Goal: Task Accomplishment & Management: Manage account settings

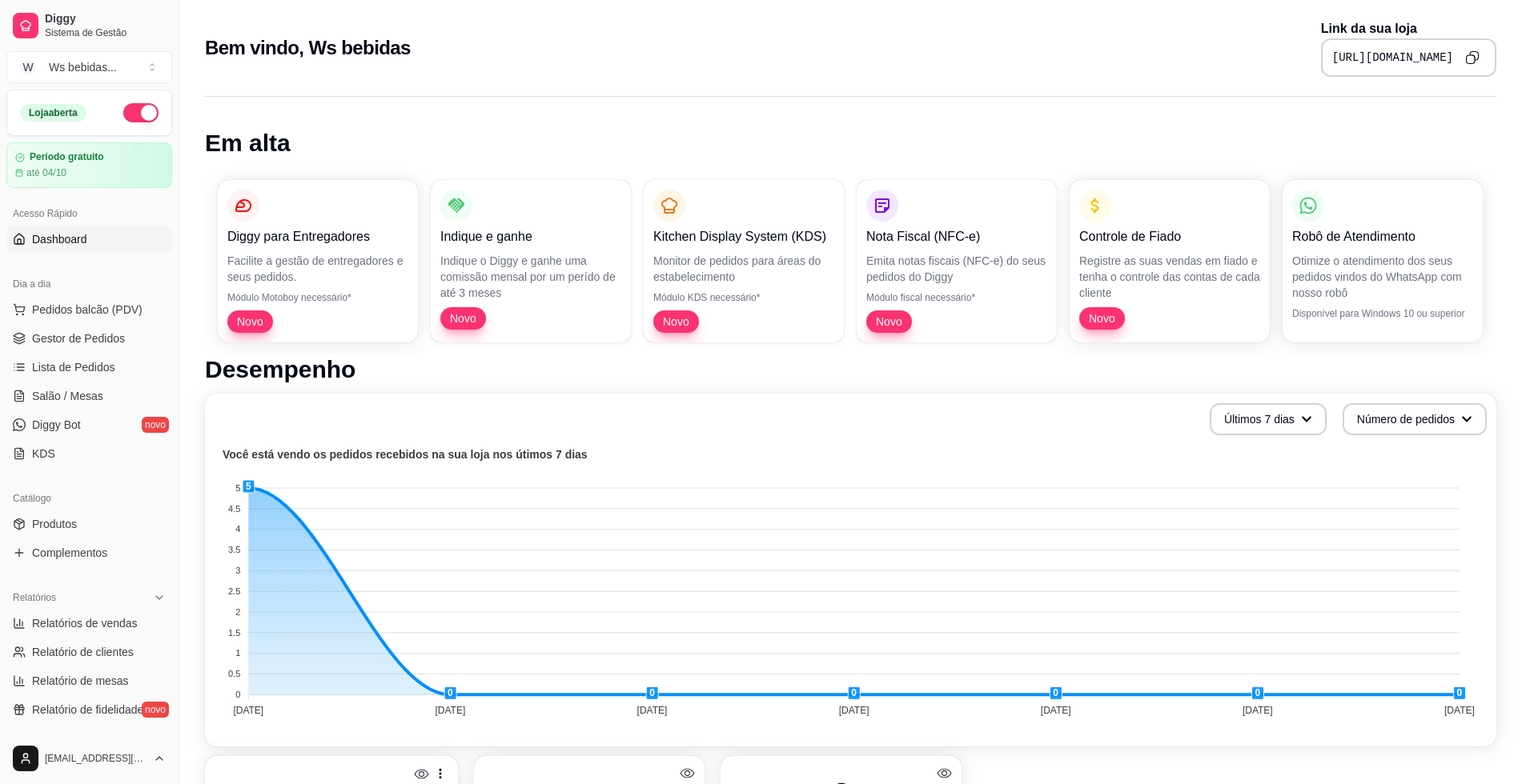
click at [132, 113] on button "button" at bounding box center [141, 113] width 36 height 19
click at [86, 533] on link "Produtos" at bounding box center [89, 523] width 166 height 25
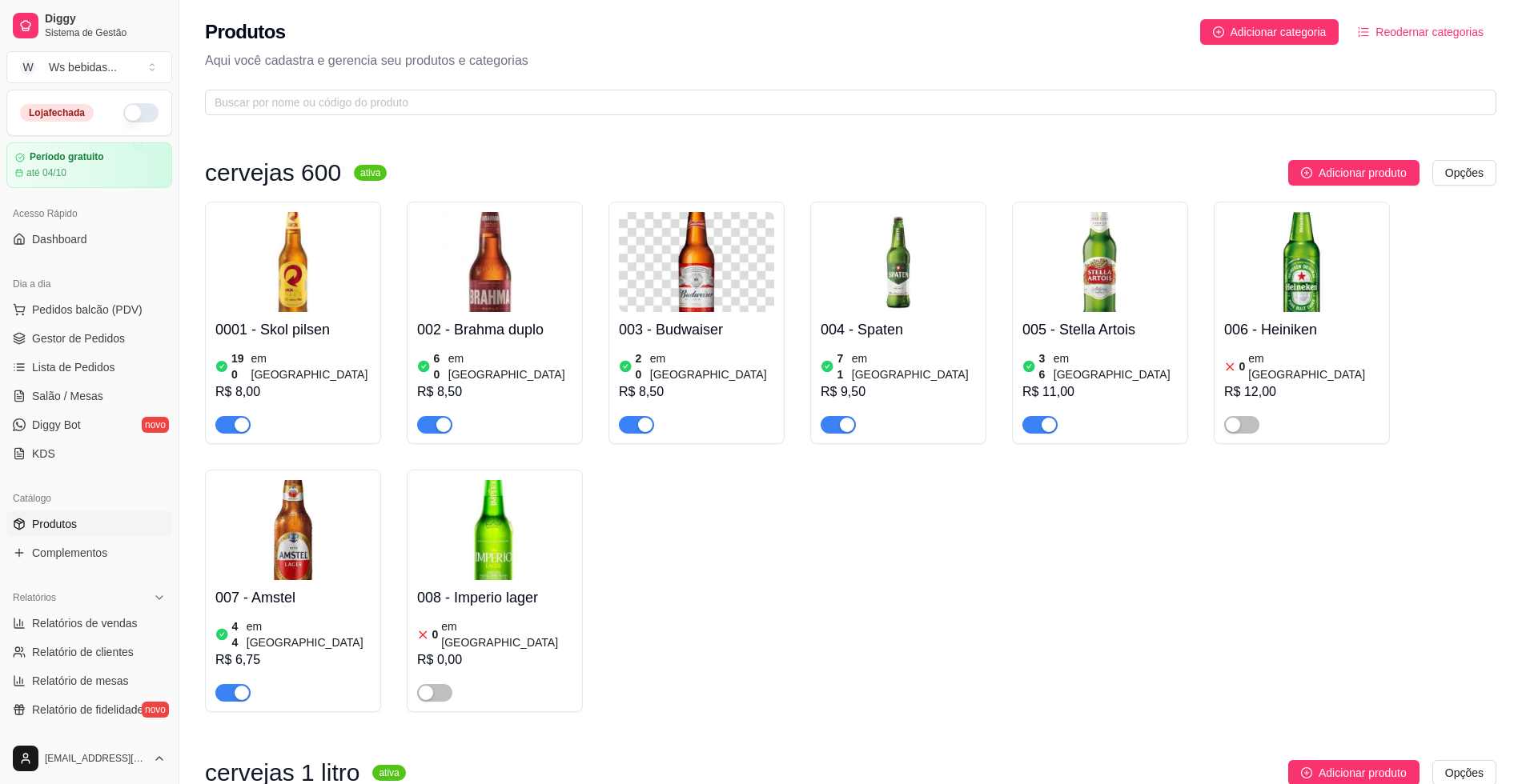
click at [267, 346] on div "0001 - Skol pilsen 190 em estoque R$ 8,00" at bounding box center [293, 373] width 156 height 122
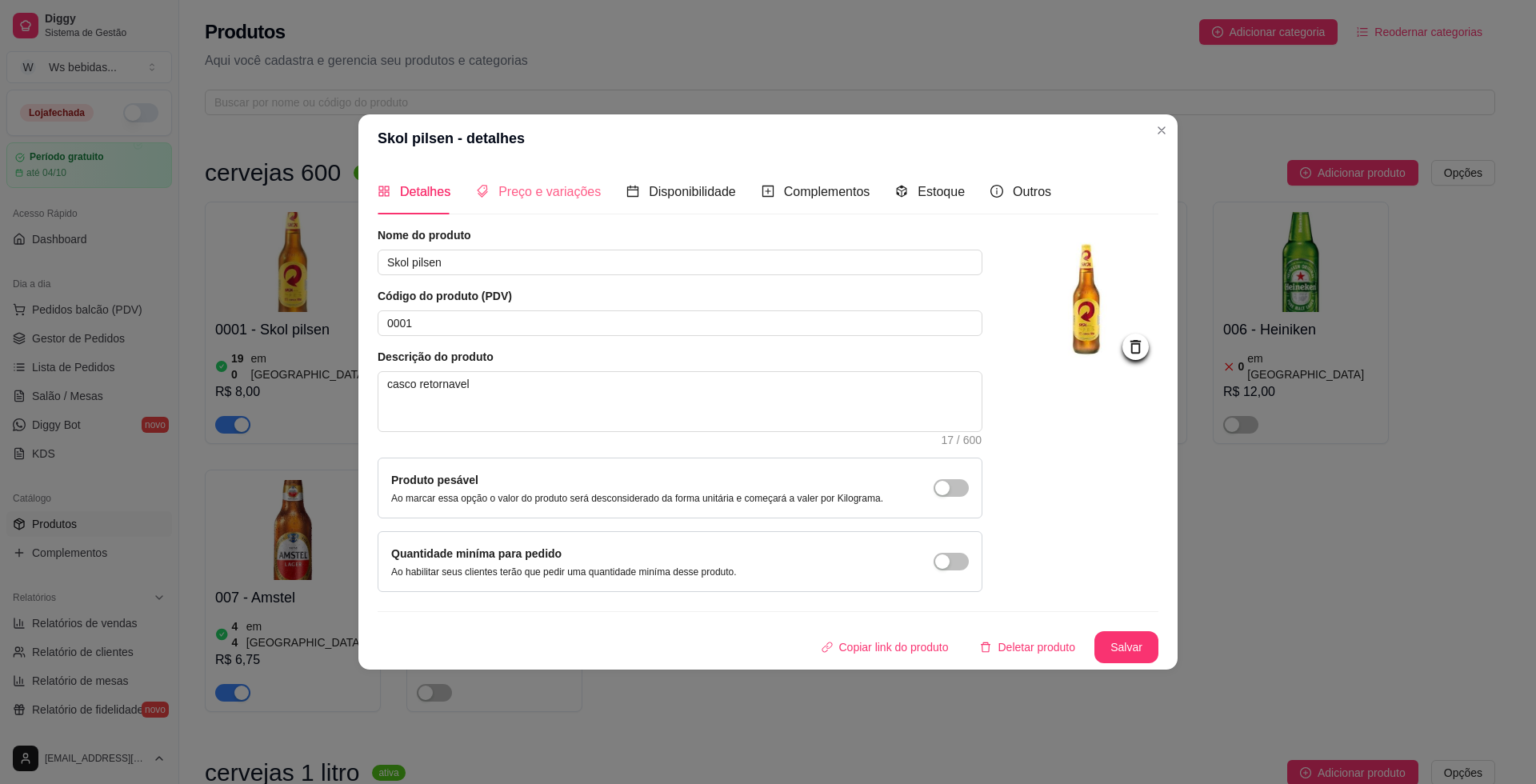
click at [535, 203] on div "Preço e variações" at bounding box center [539, 191] width 125 height 45
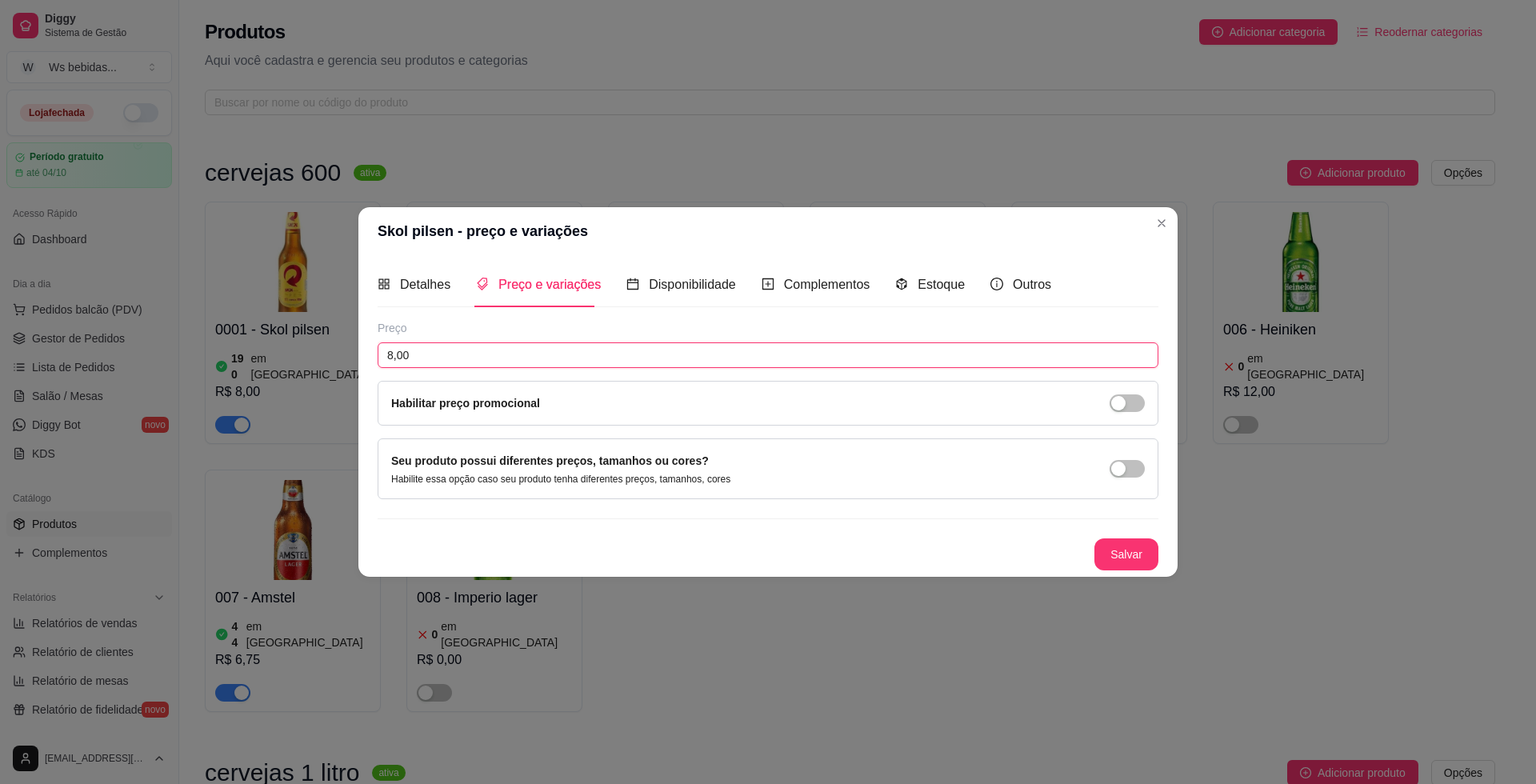
click at [445, 361] on input "8,00" at bounding box center [768, 355] width 781 height 25
type input "7,75"
click at [1142, 543] on button "Salvar" at bounding box center [1127, 555] width 63 height 31
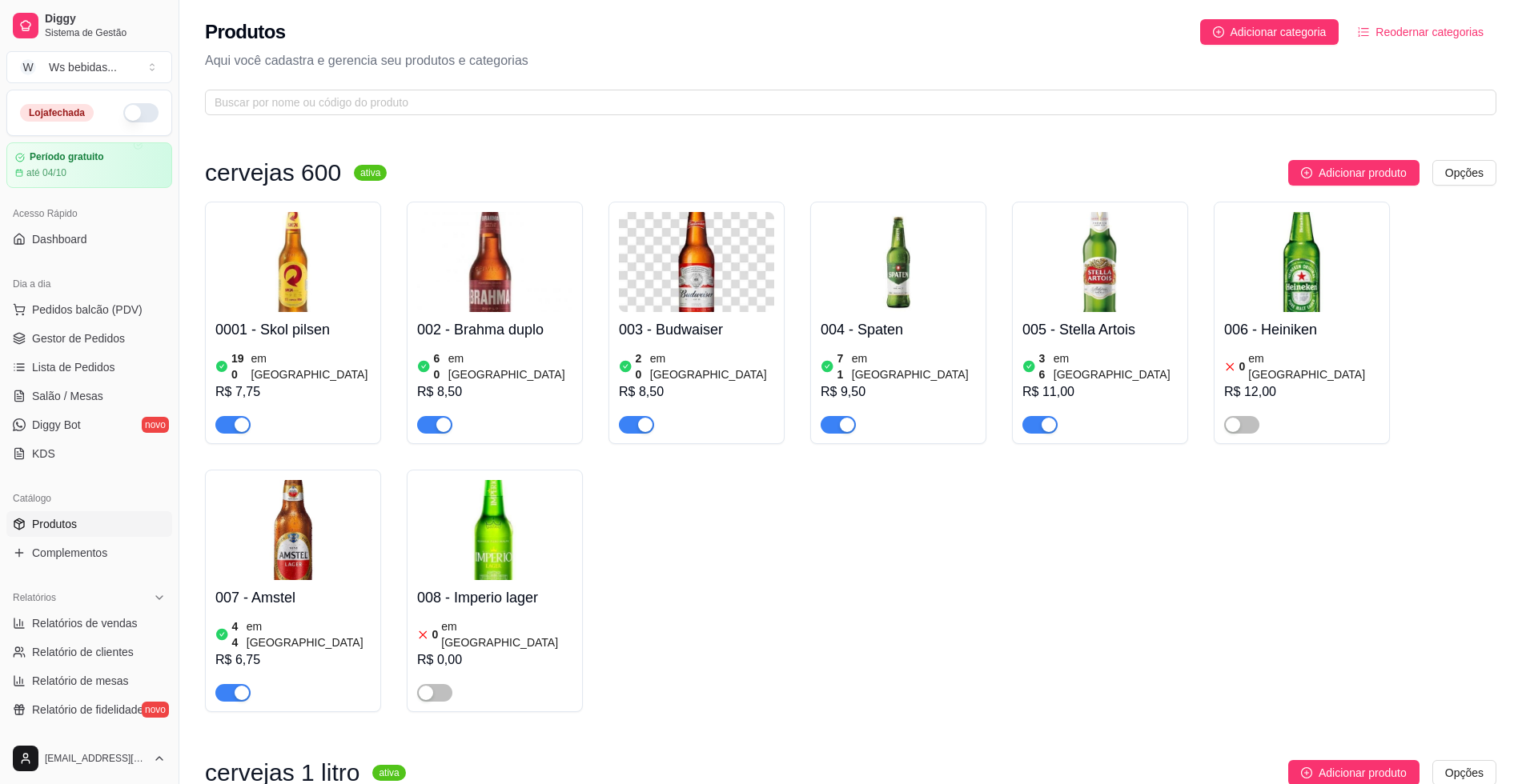
click at [132, 114] on button "button" at bounding box center [141, 113] width 36 height 19
click at [150, 68] on button "W Ws bebidas ..." at bounding box center [89, 67] width 166 height 32
click at [298, 156] on div "cervejas 600 ativa Adicionar produto Opções 0001 - Skol pilsen 190 em estoque R…" at bounding box center [851, 768] width 1343 height 1286
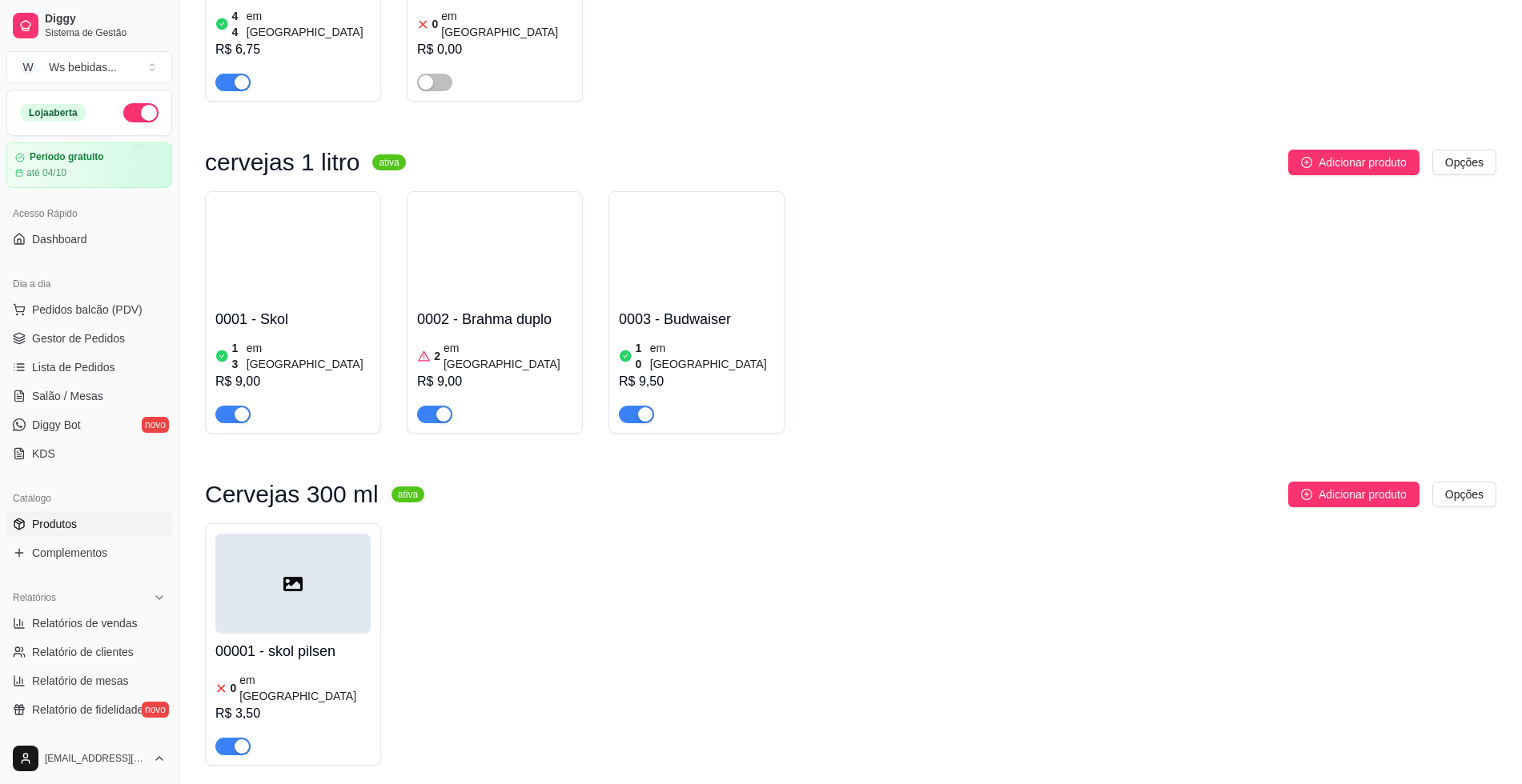
scroll to position [612, 0]
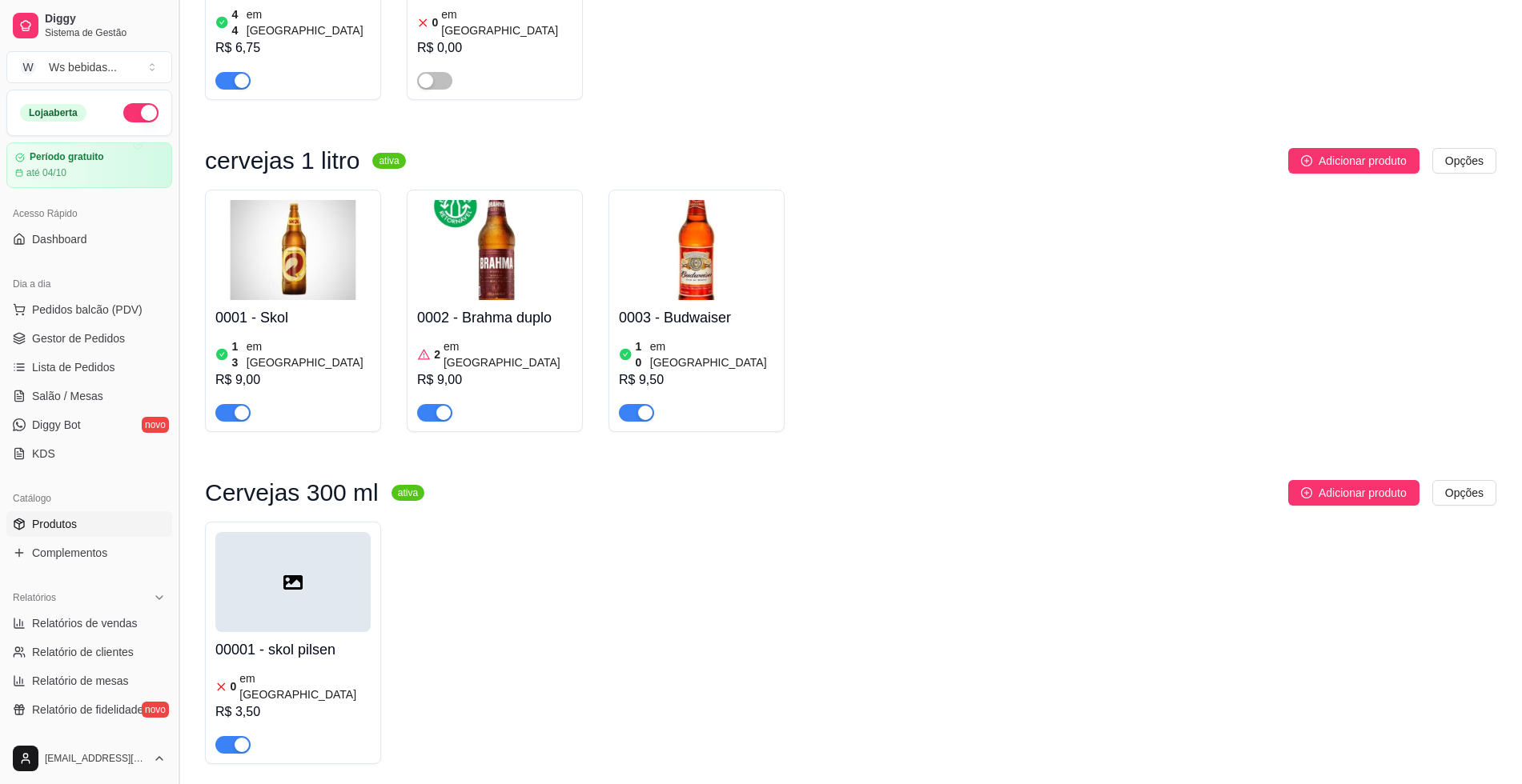
click at [172, 725] on button "Toggle Sidebar" at bounding box center [178, 392] width 13 height 784
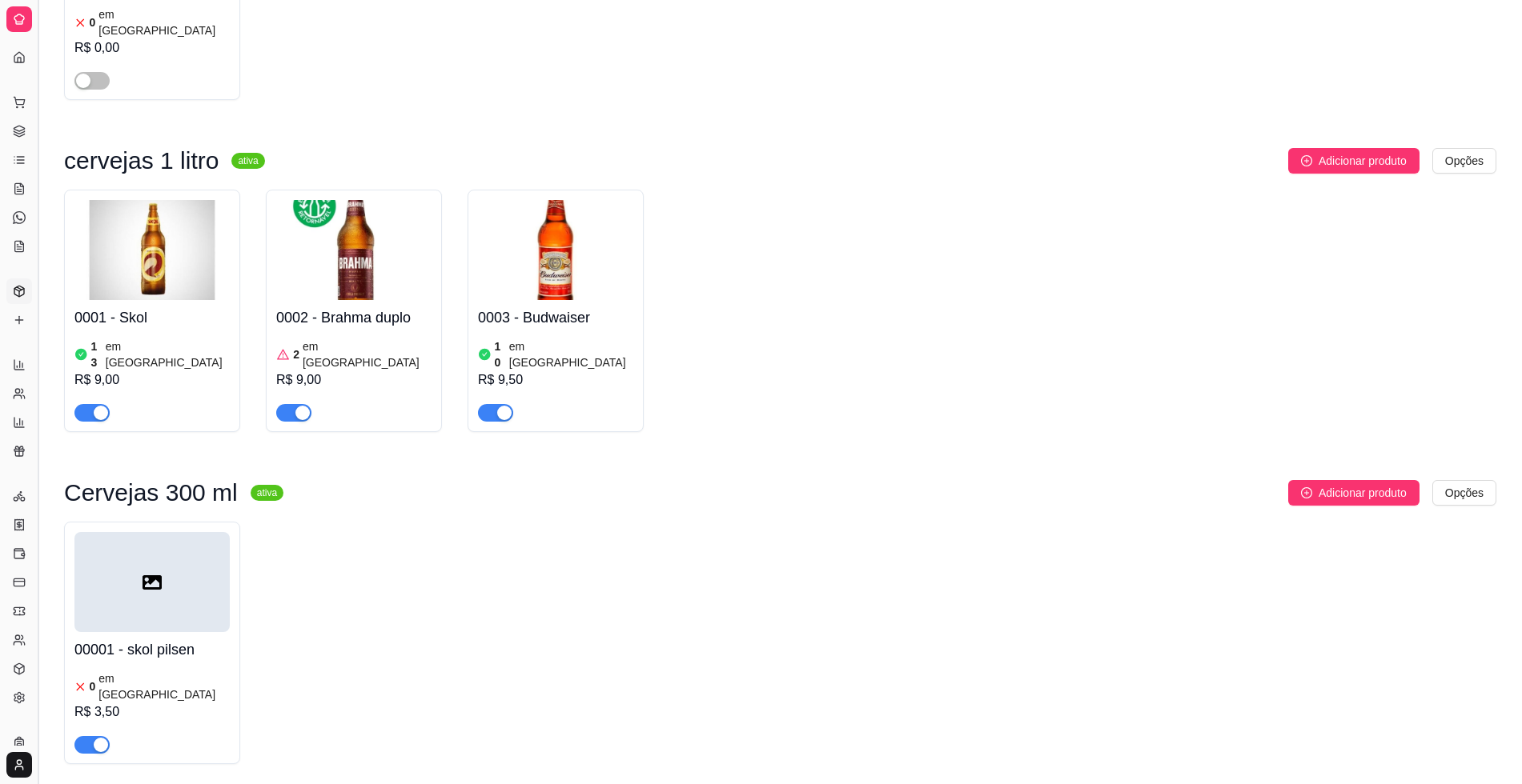
click at [172, 725] on div "cervejas 600 ativa Adicionar produto Opções 0001 - Skol pilsen 190 em estoque R…" at bounding box center [780, 156] width 1484 height 1286
click at [32, 690] on button "Toggle Sidebar" at bounding box center [37, 392] width 13 height 784
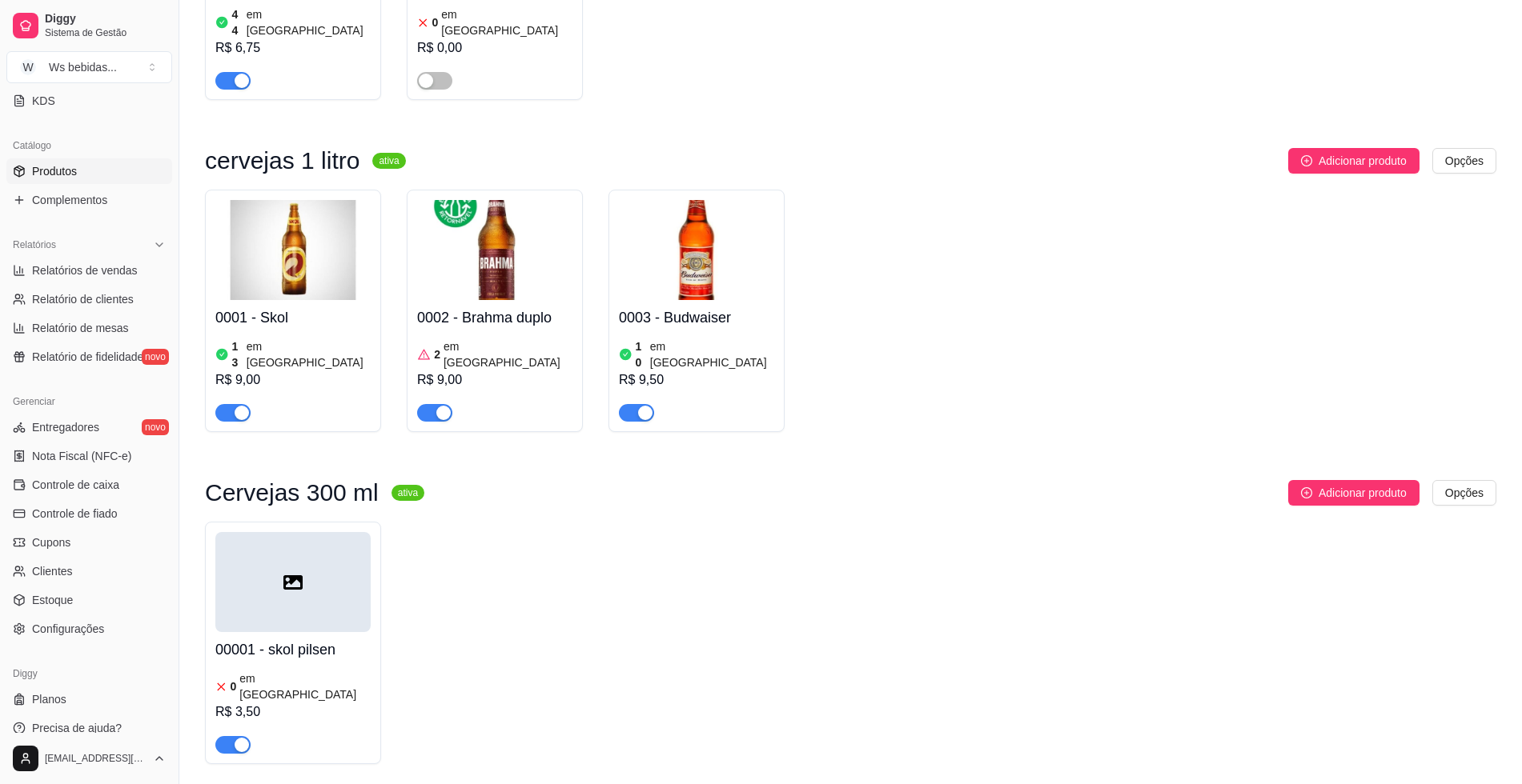
scroll to position [368, 0]
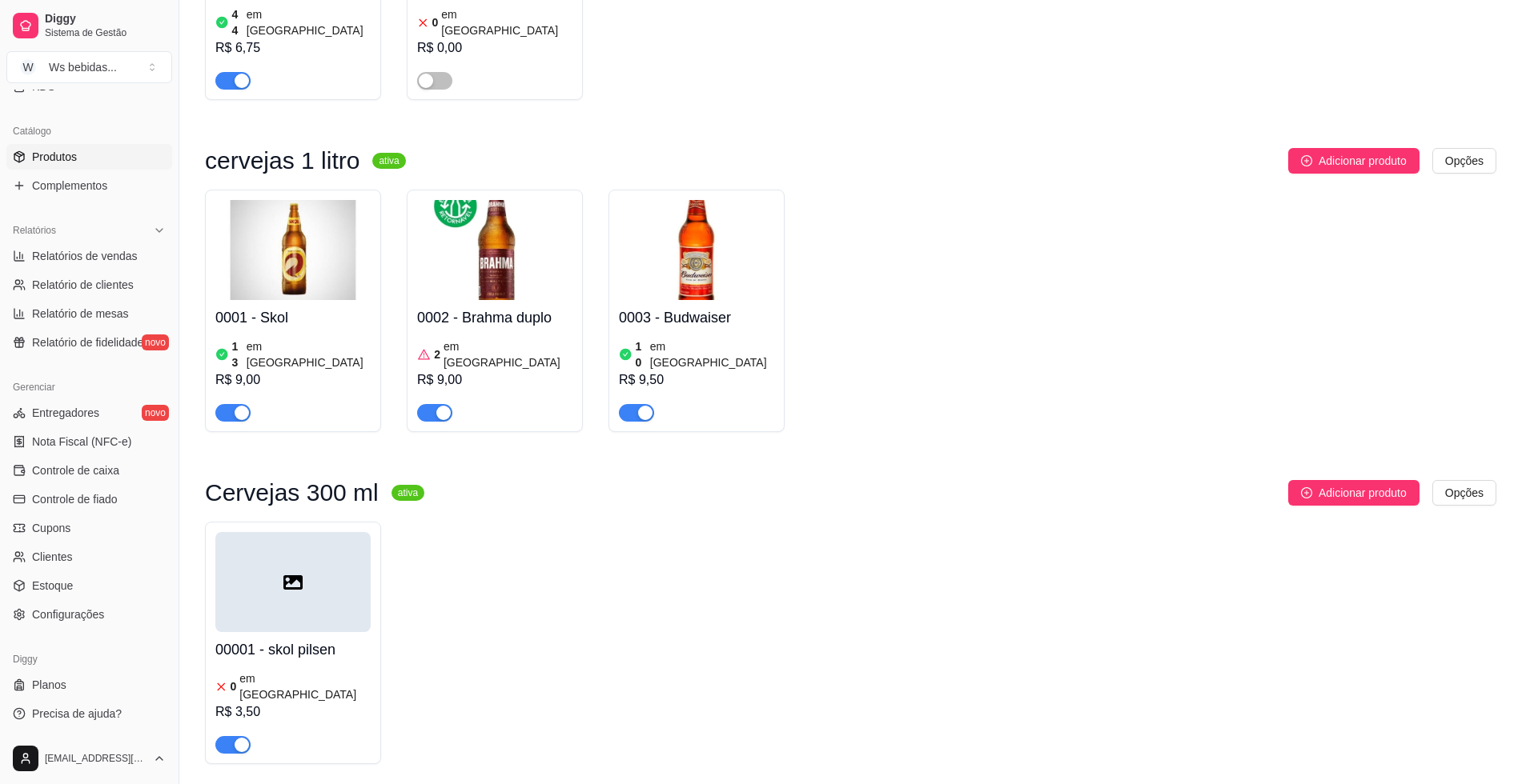
click at [80, 655] on div "Diggy" at bounding box center [89, 659] width 166 height 25
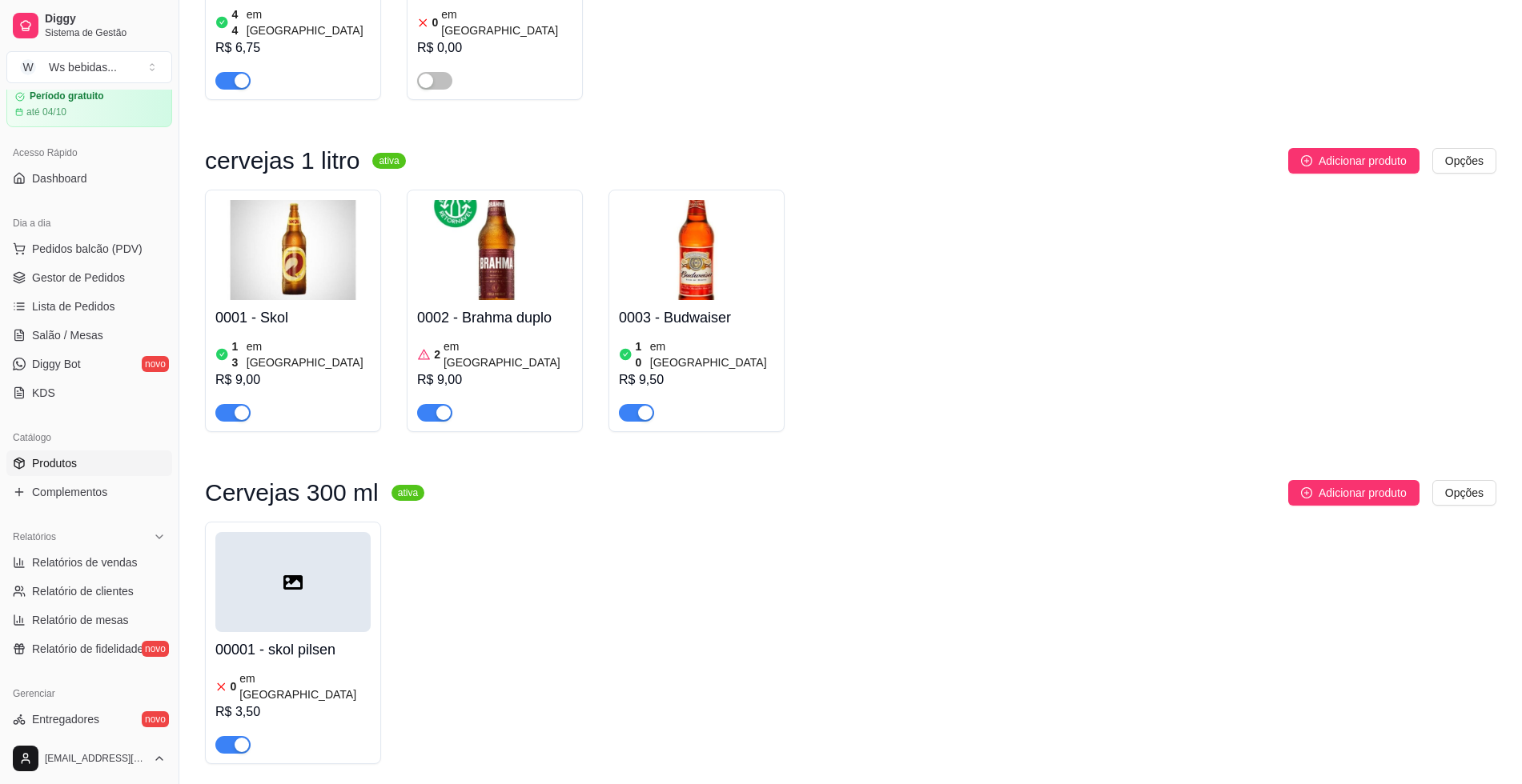
scroll to position [0, 0]
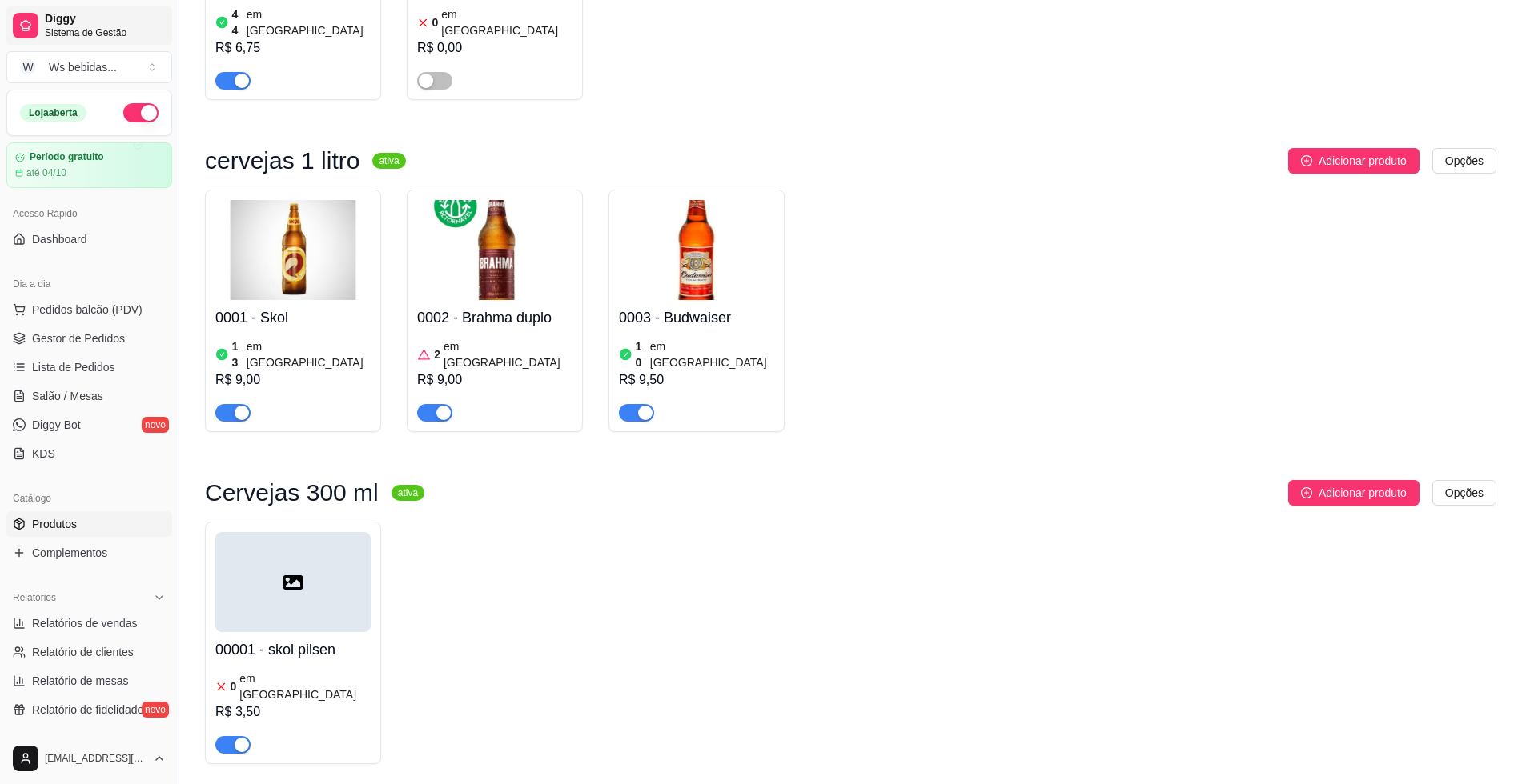
click at [60, 27] on span "Sistema de Gestão" at bounding box center [105, 32] width 121 height 13
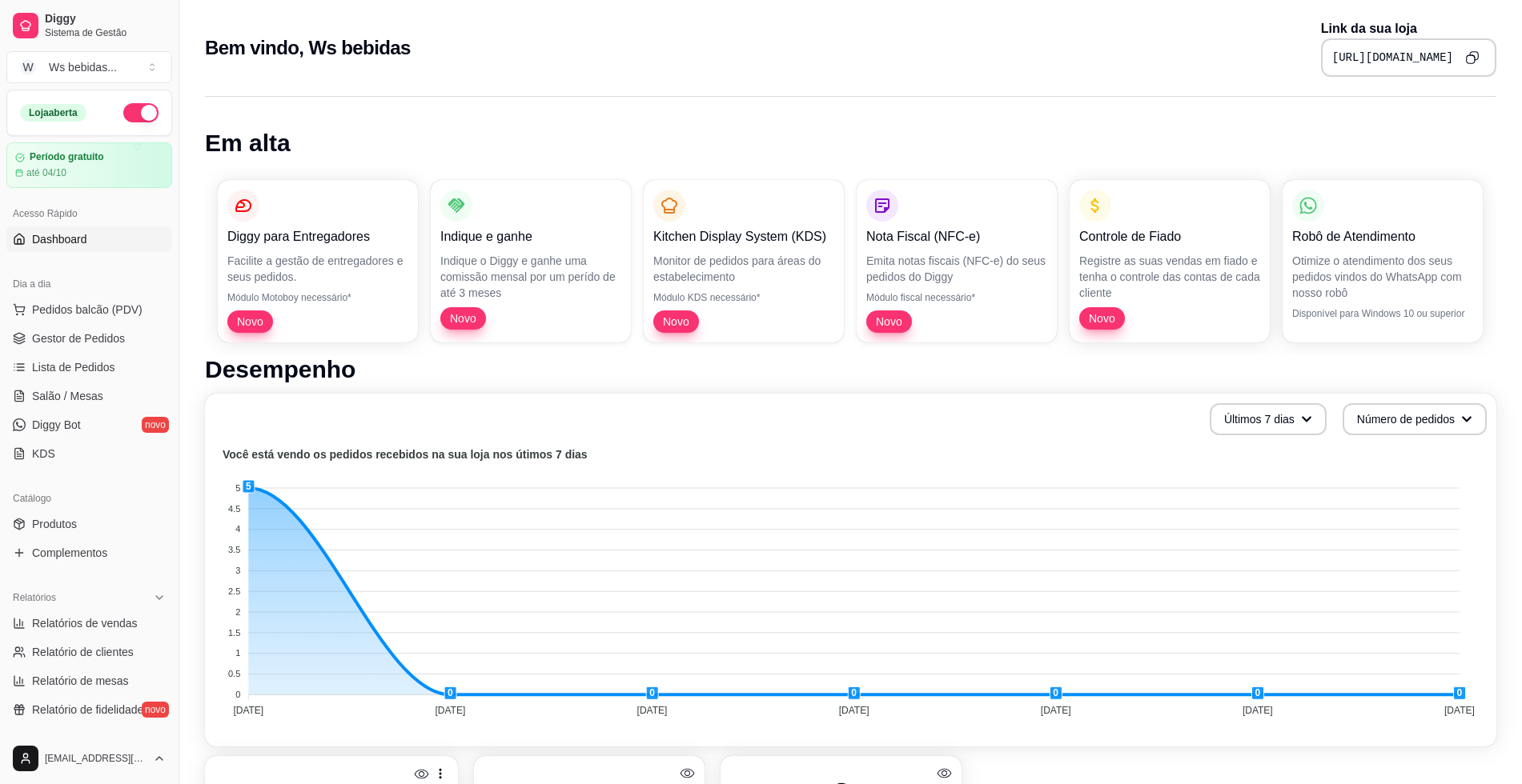
click at [1474, 56] on icon "Copy to clipboard" at bounding box center [1473, 57] width 3 height 3
click at [97, 303] on span "Pedidos balcão (PDV)" at bounding box center [87, 309] width 110 height 16
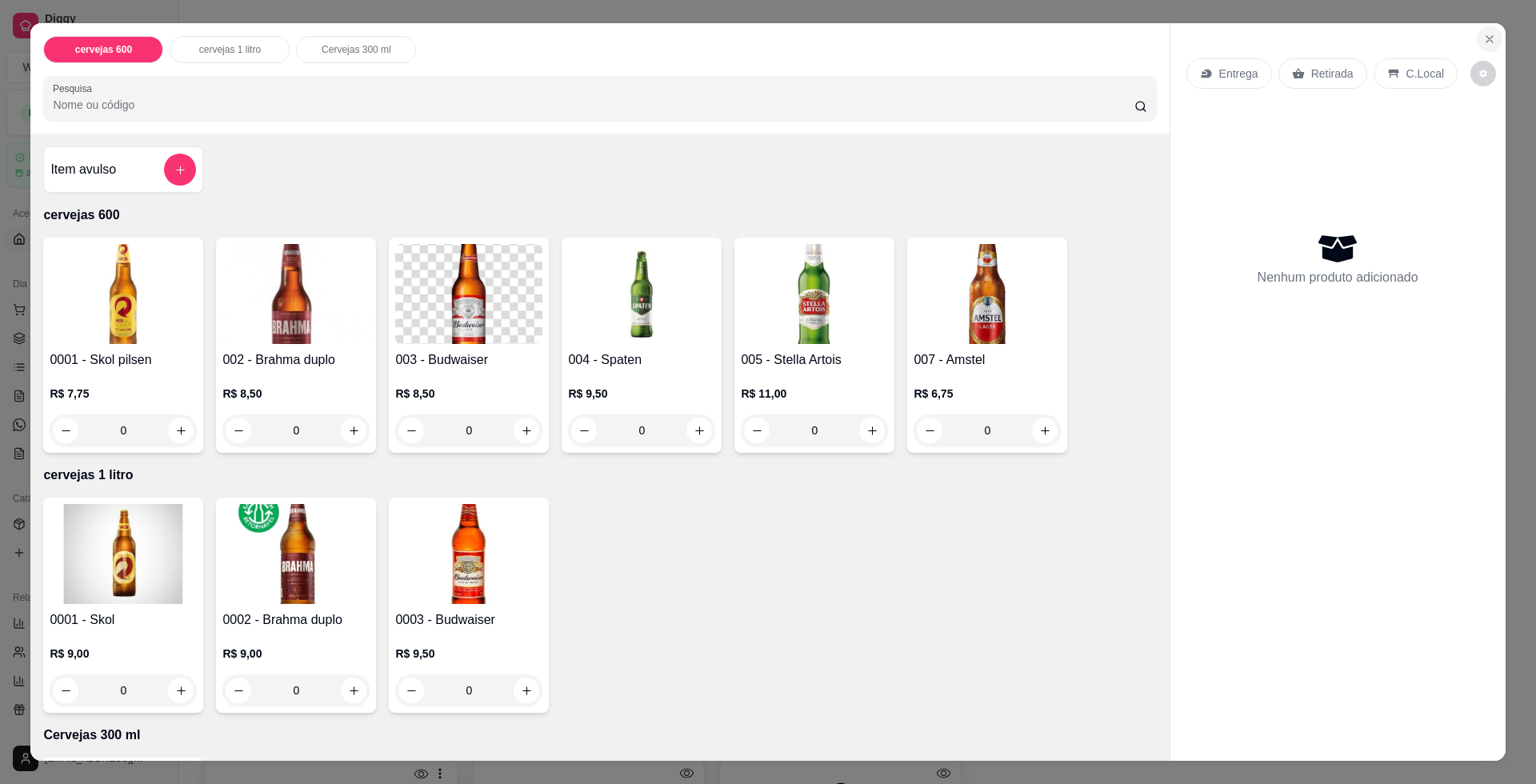
click at [1484, 43] on icon "Close" at bounding box center [1490, 39] width 13 height 13
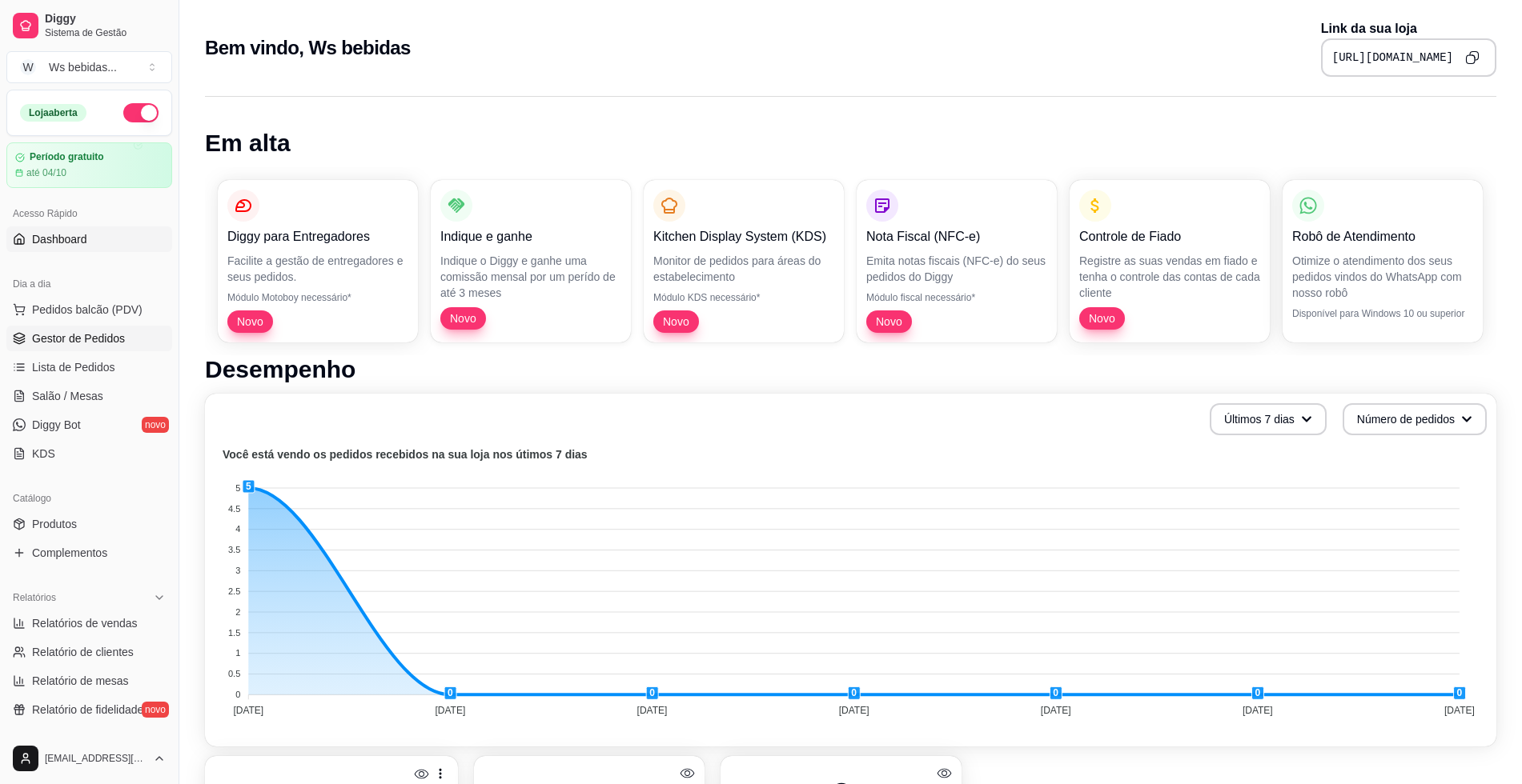
click at [89, 344] on span "Gestor de Pedidos" at bounding box center [78, 338] width 93 height 16
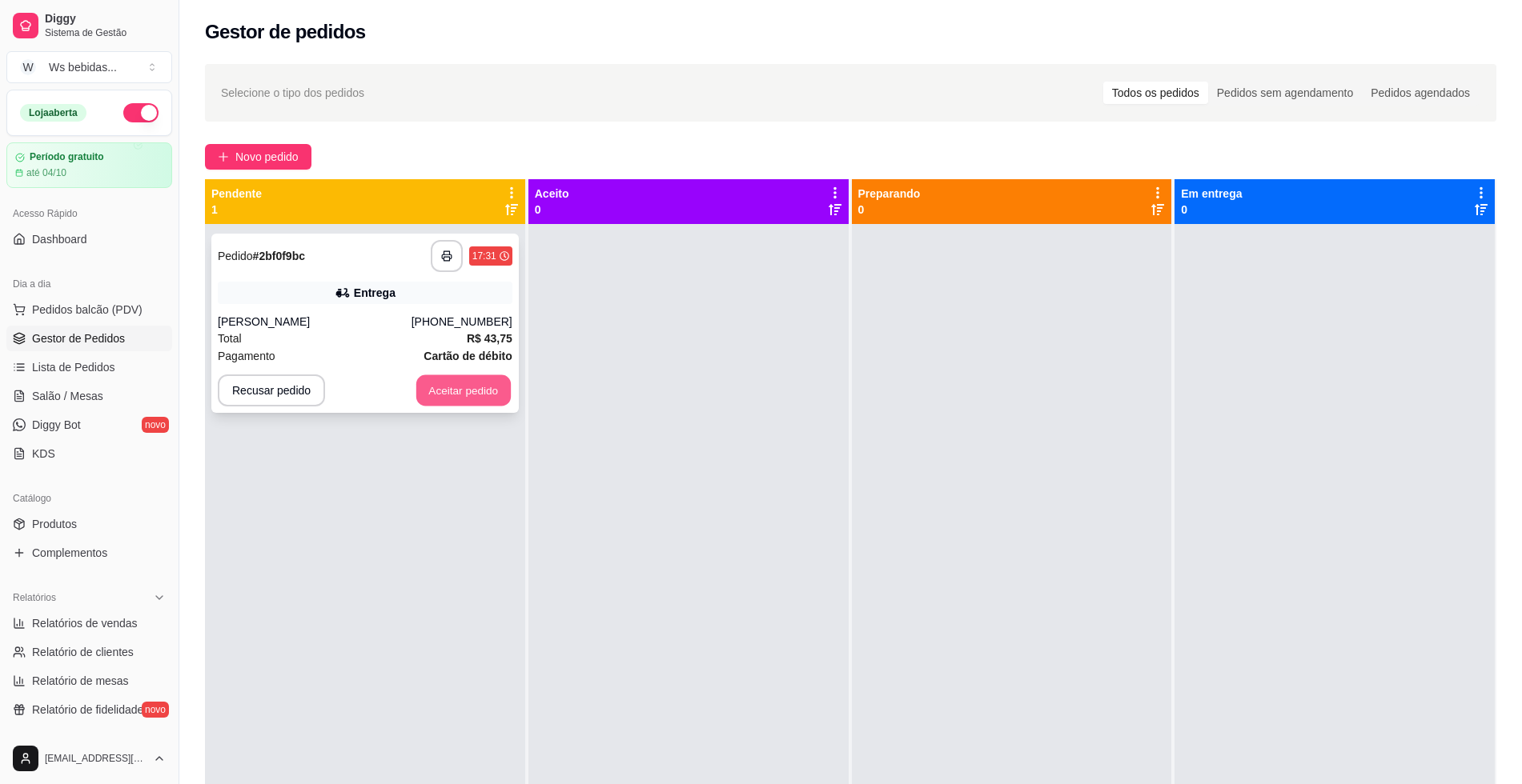
click at [437, 375] on button "Aceitar pedido" at bounding box center [464, 391] width 95 height 31
click at [451, 395] on button "Aceitar pedido" at bounding box center [464, 391] width 95 height 31
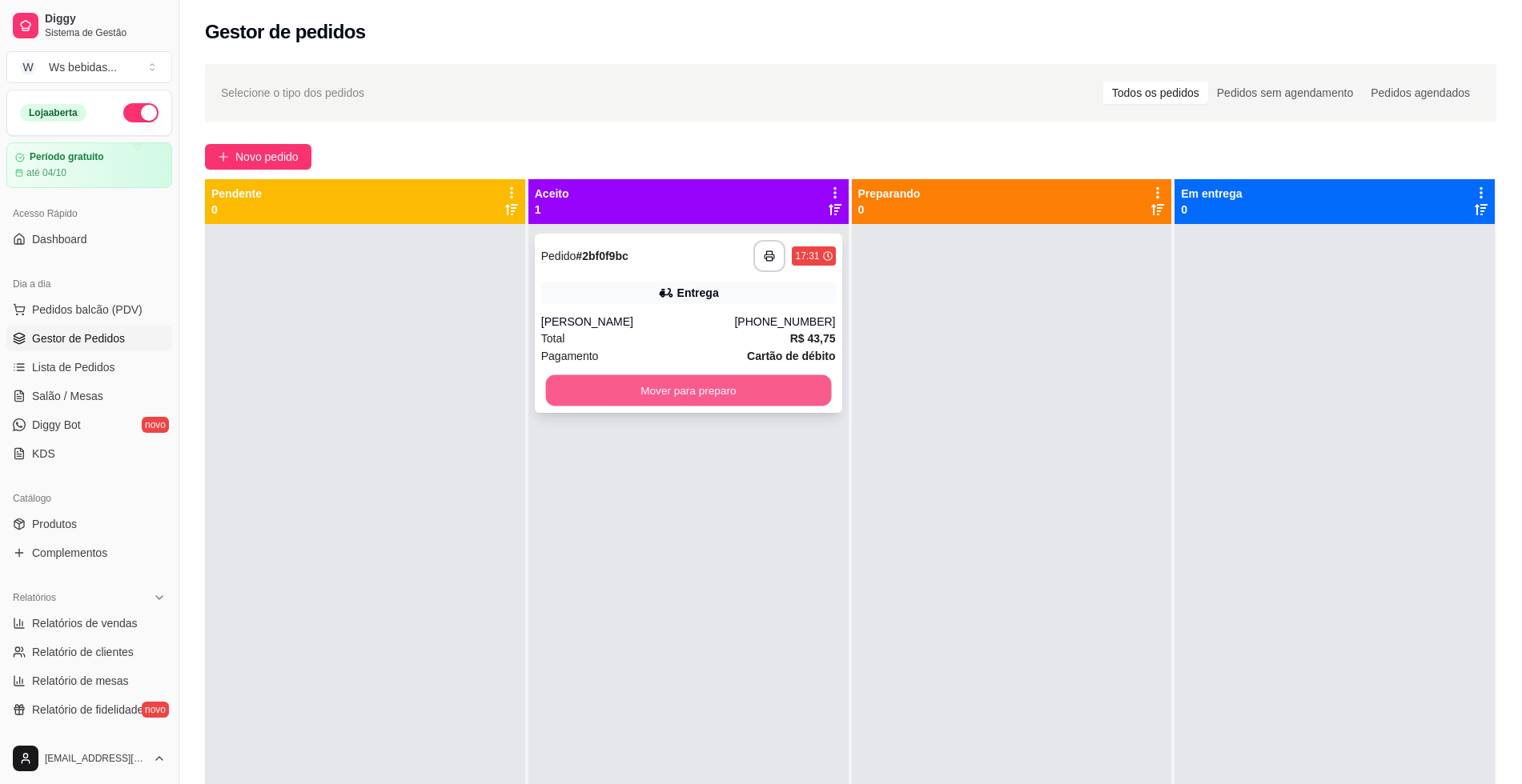
click at [734, 391] on button "Mover para preparo" at bounding box center [688, 391] width 286 height 31
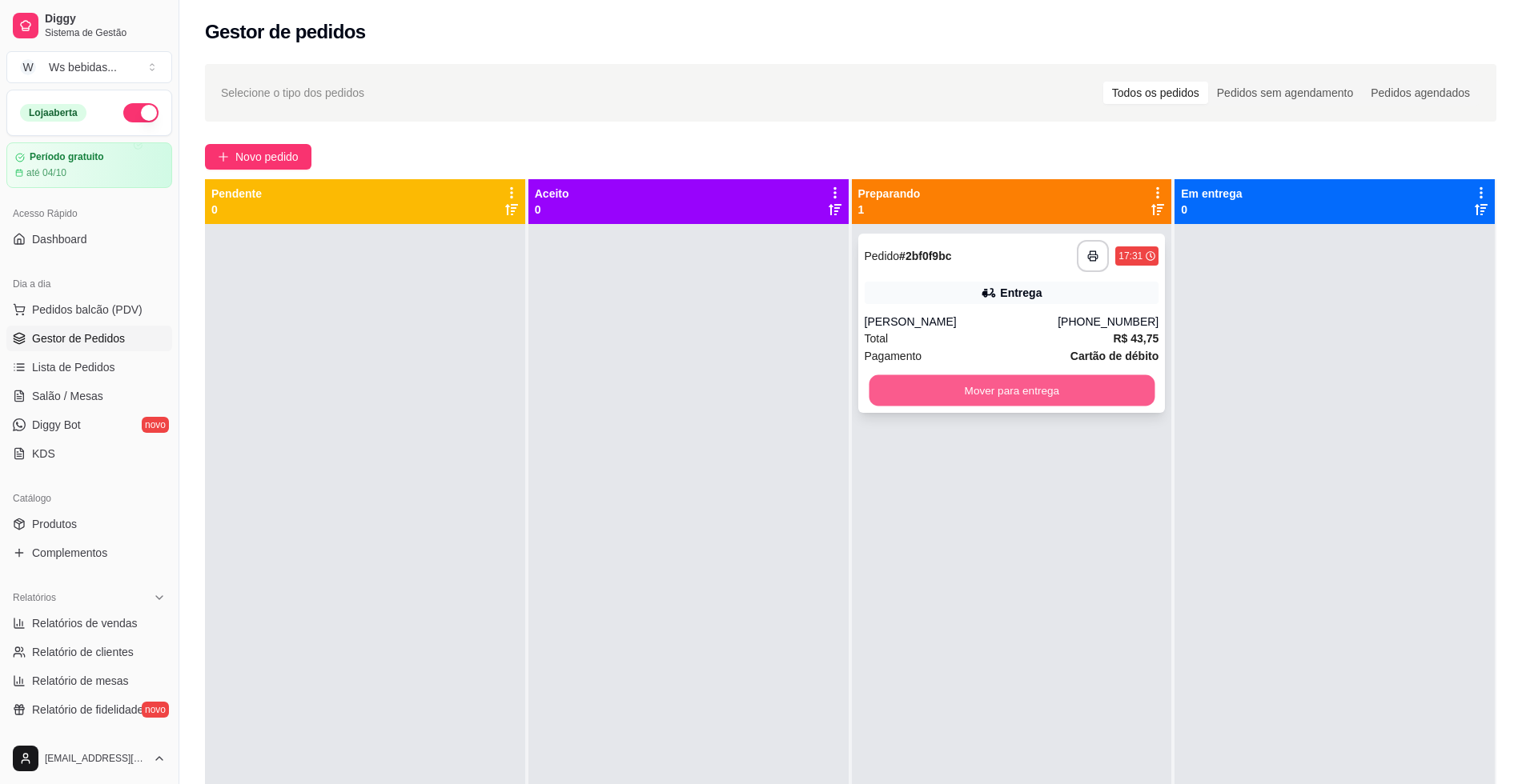
click at [1023, 400] on button "Mover para entrega" at bounding box center [1011, 391] width 286 height 31
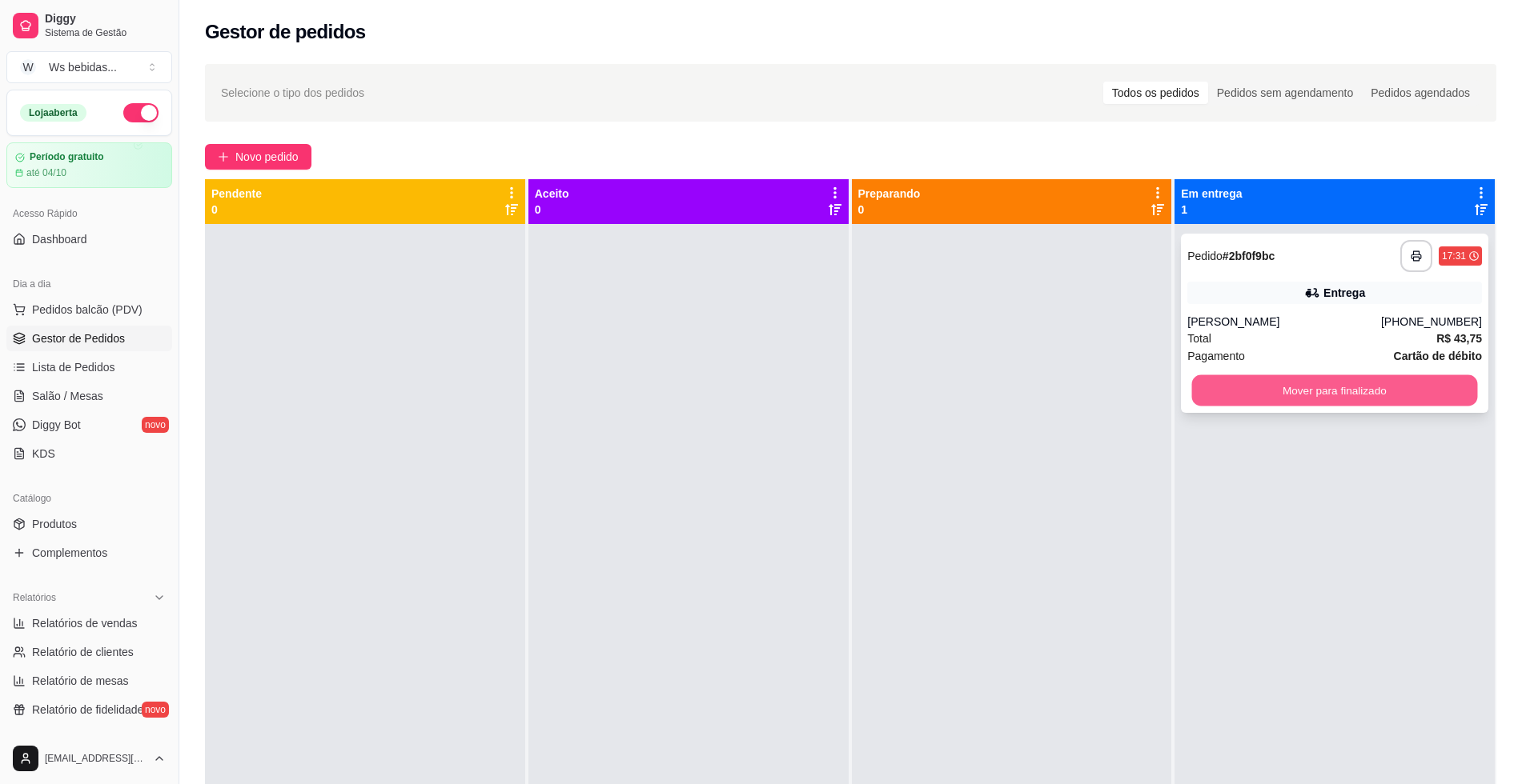
click at [1350, 392] on button "Mover para finalizado" at bounding box center [1335, 391] width 286 height 31
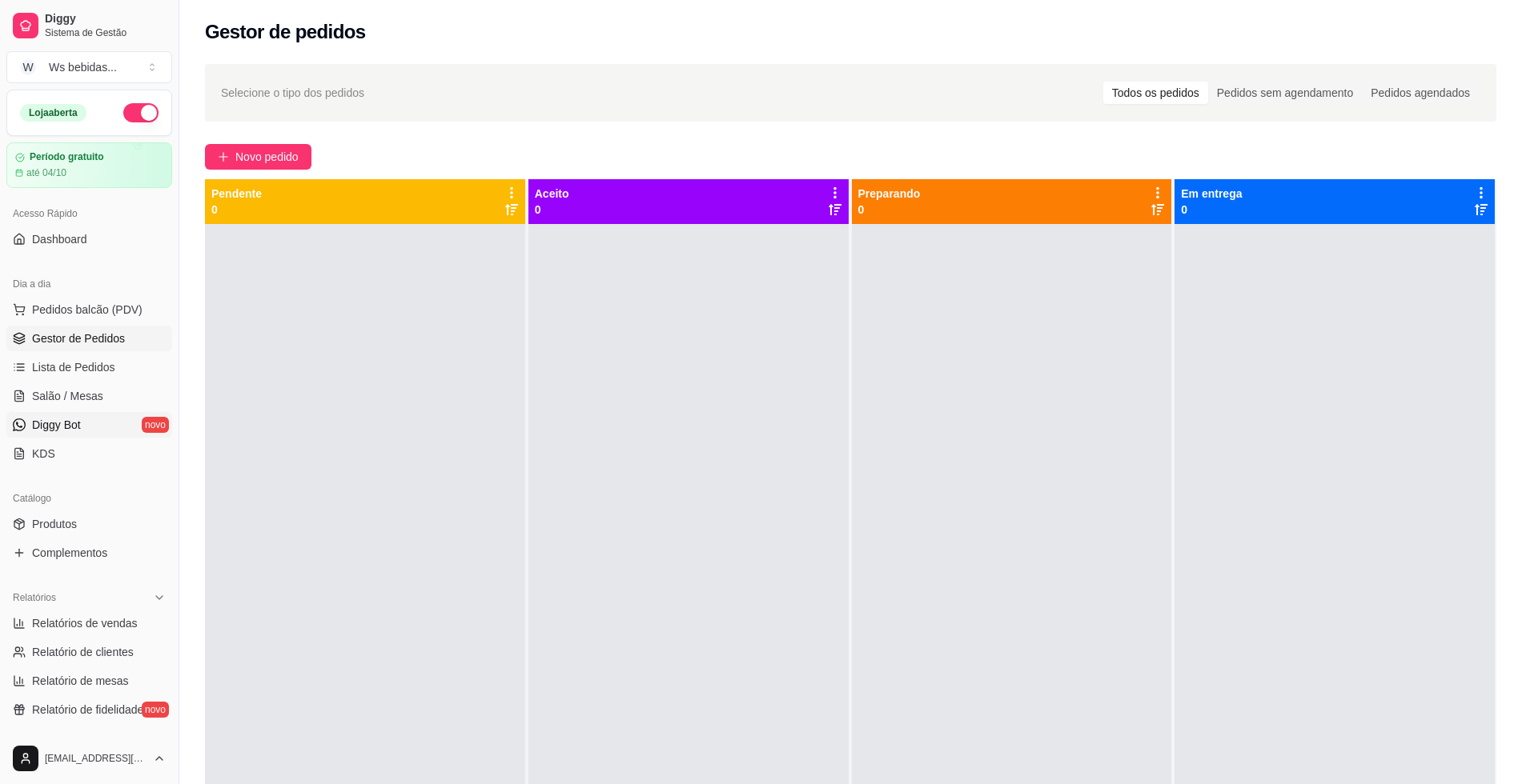
click at [118, 415] on link "Diggy Bot novo" at bounding box center [89, 424] width 166 height 25
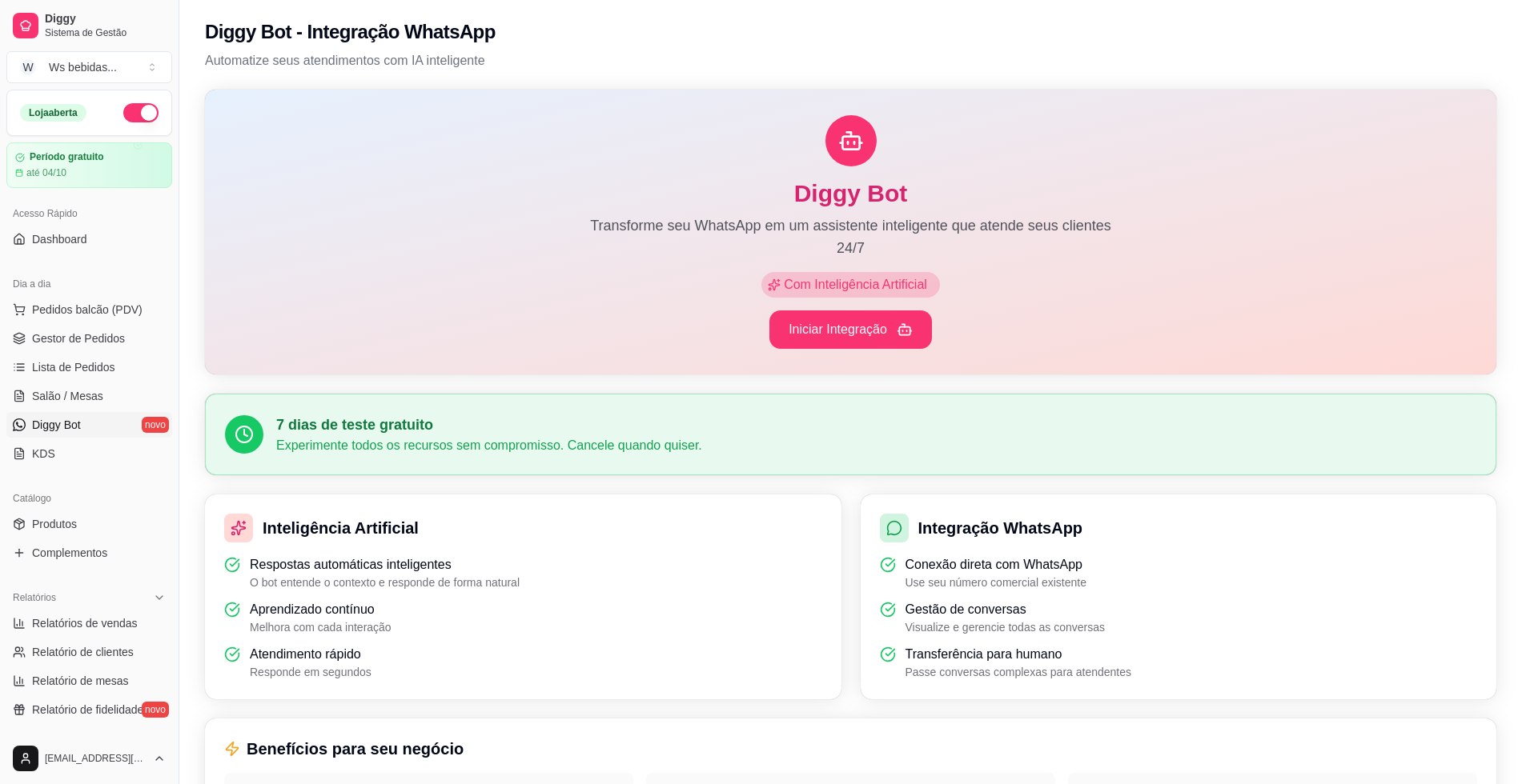
click at [118, 415] on link "Diggy Bot novo" at bounding box center [89, 424] width 166 height 25
